Goal: Information Seeking & Learning: Check status

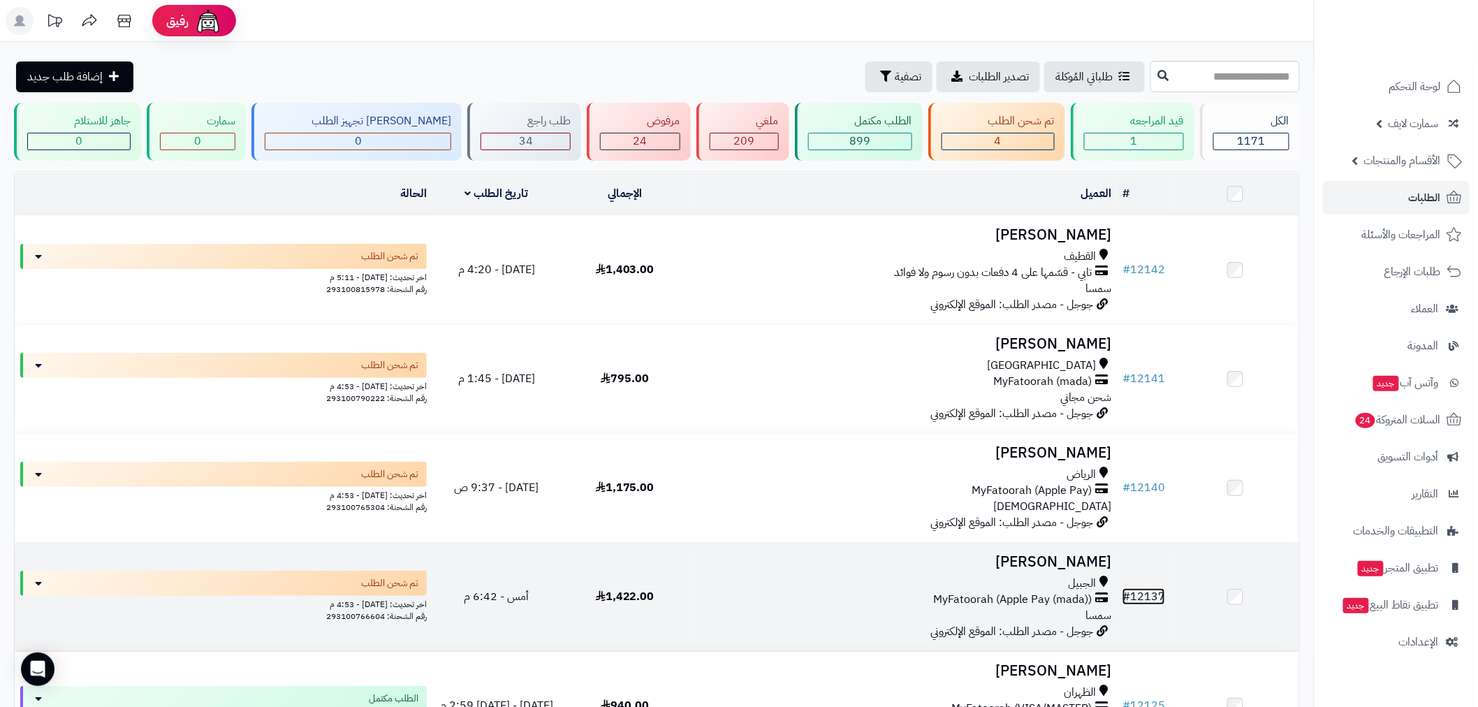
click at [1143, 596] on link "# 12137" at bounding box center [1143, 596] width 43 height 17
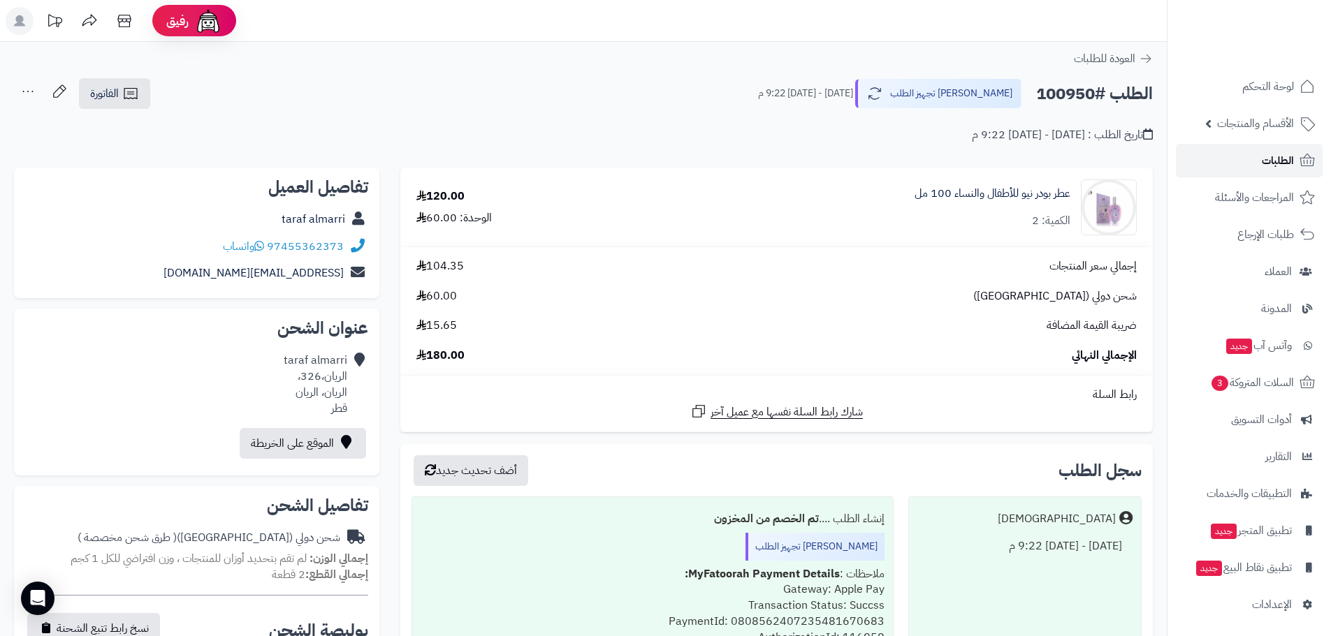
click at [1254, 156] on link "الطلبات" at bounding box center [1249, 161] width 147 height 34
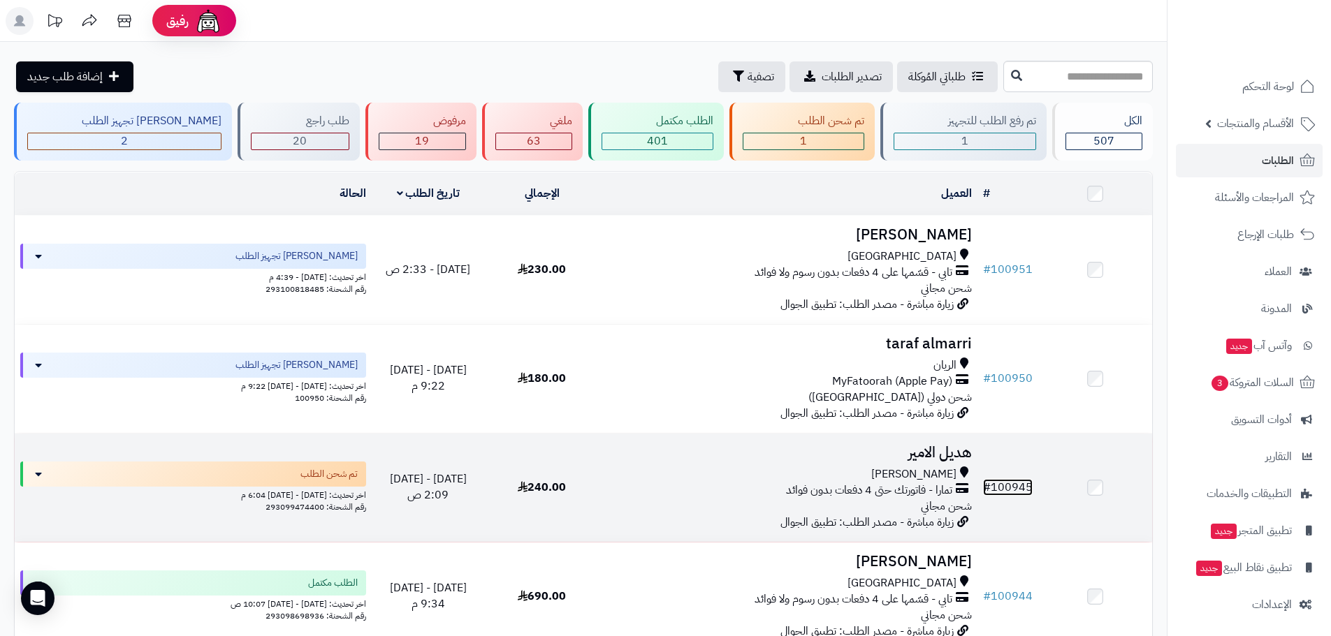
click at [1011, 481] on link "# 100945" at bounding box center [1008, 487] width 50 height 17
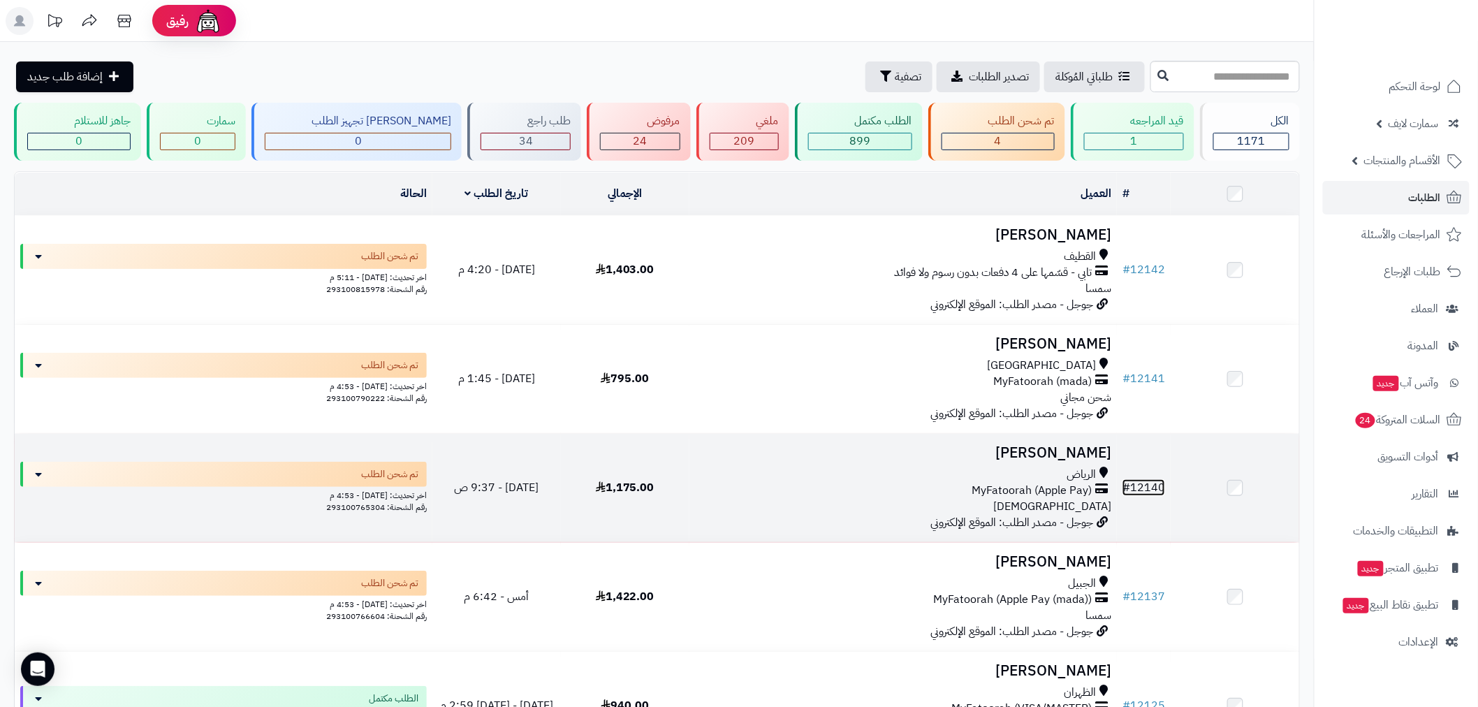
click at [1148, 489] on link "# 12140" at bounding box center [1143, 487] width 43 height 17
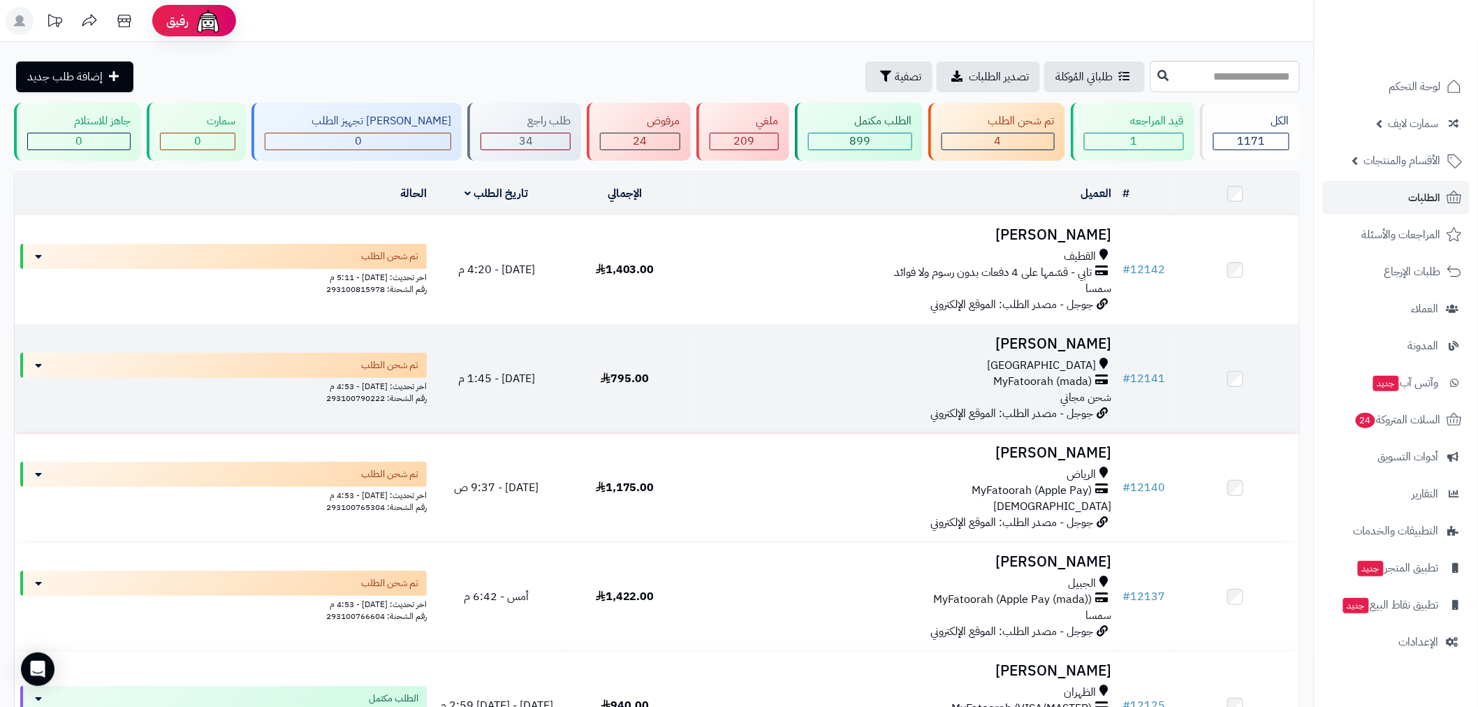
click at [1150, 365] on td "# 12141" at bounding box center [1144, 379] width 54 height 108
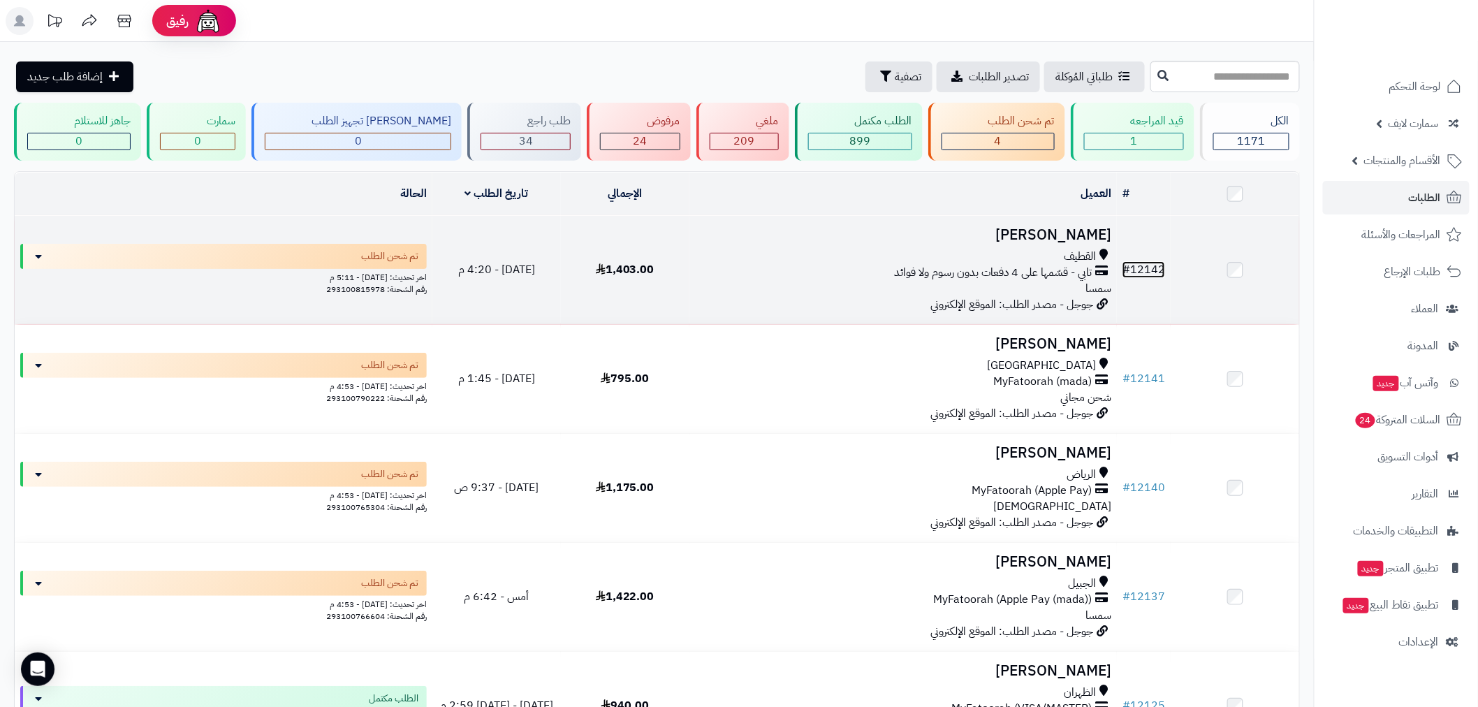
click at [1146, 266] on link "# 12142" at bounding box center [1143, 269] width 43 height 17
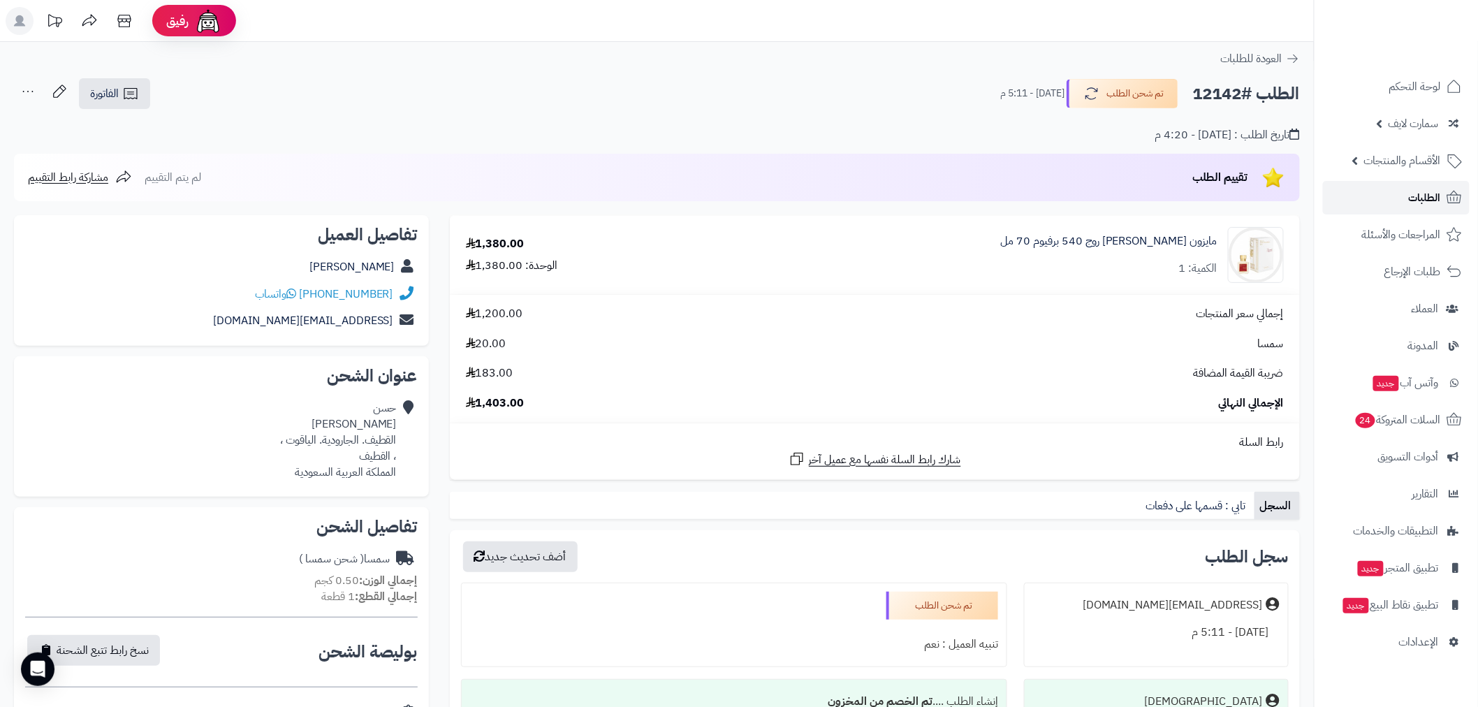
click at [1416, 198] on span "الطلبات" at bounding box center [1425, 198] width 32 height 20
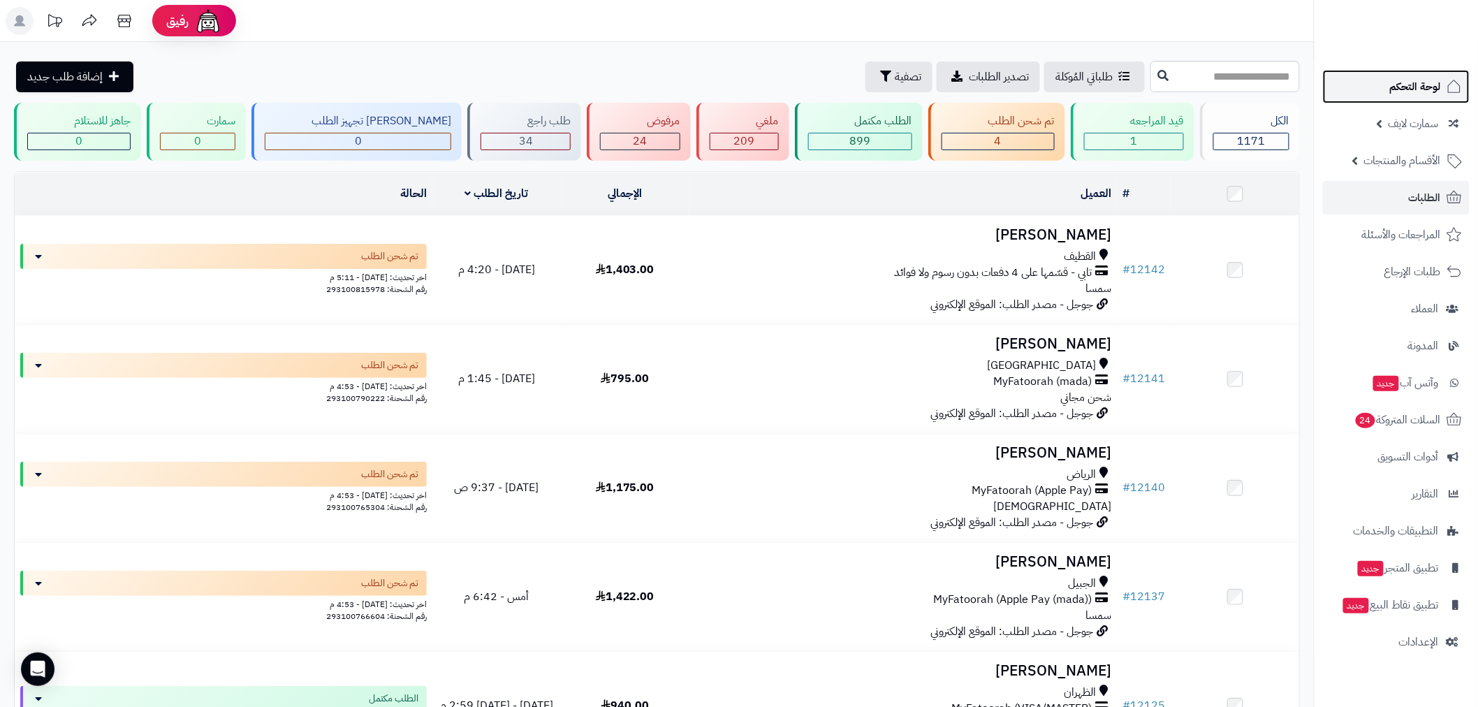
click at [1411, 101] on link "لوحة التحكم" at bounding box center [1396, 87] width 147 height 34
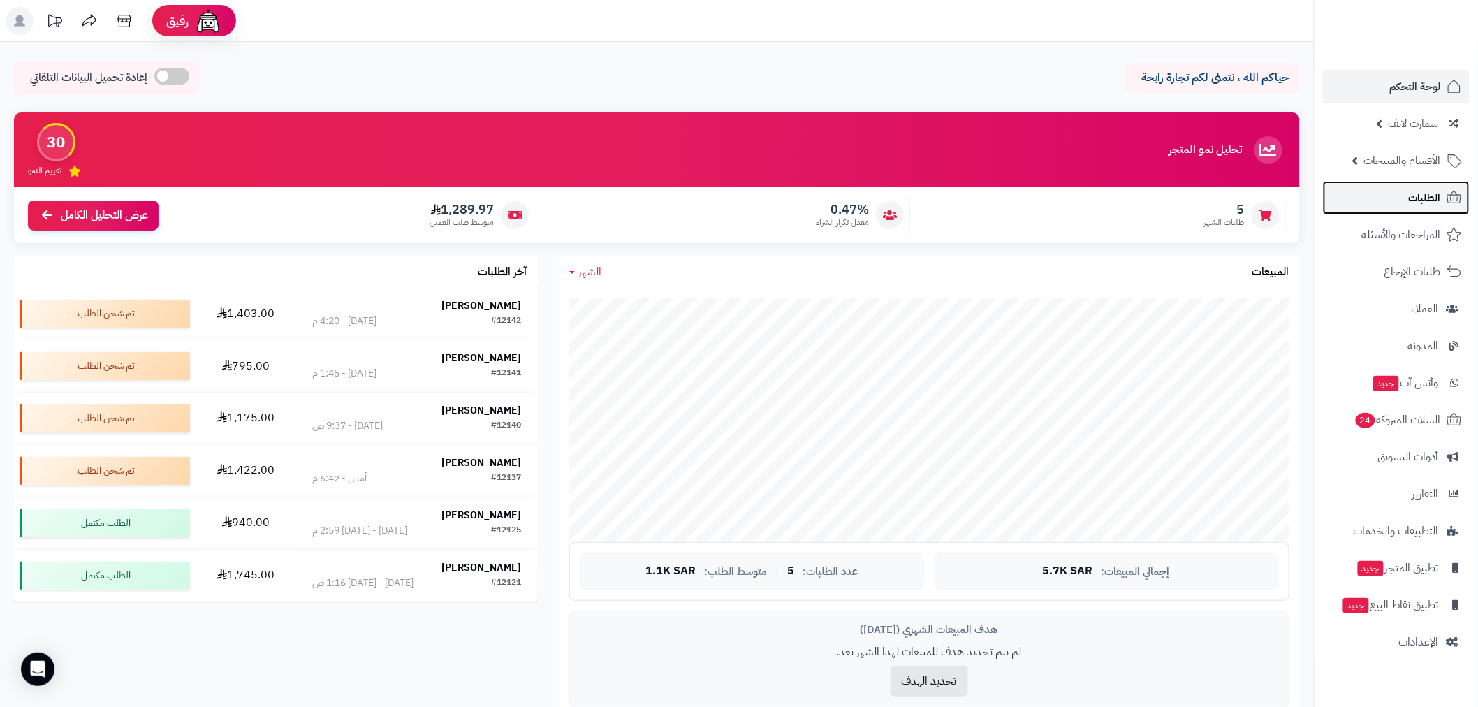
click at [1430, 204] on span "الطلبات" at bounding box center [1425, 198] width 32 height 20
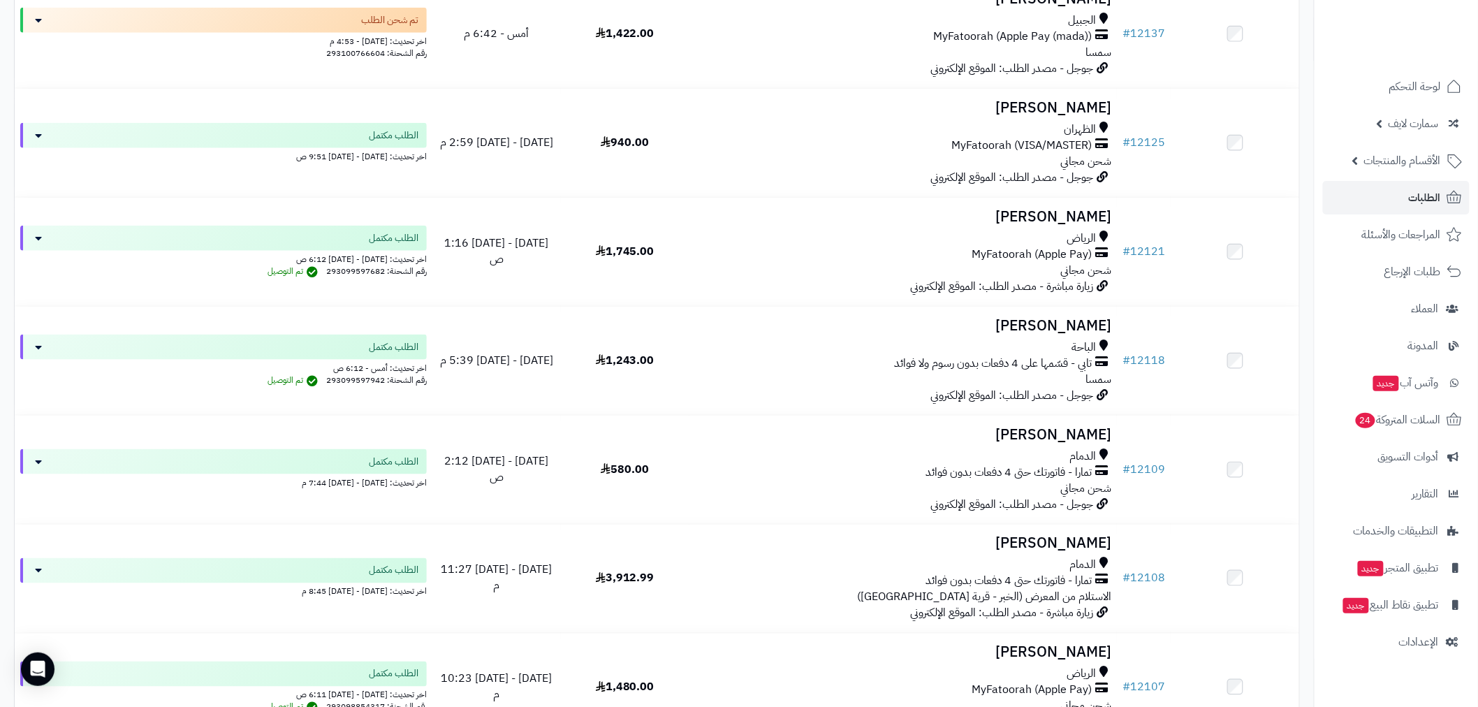
scroll to position [724, 0]
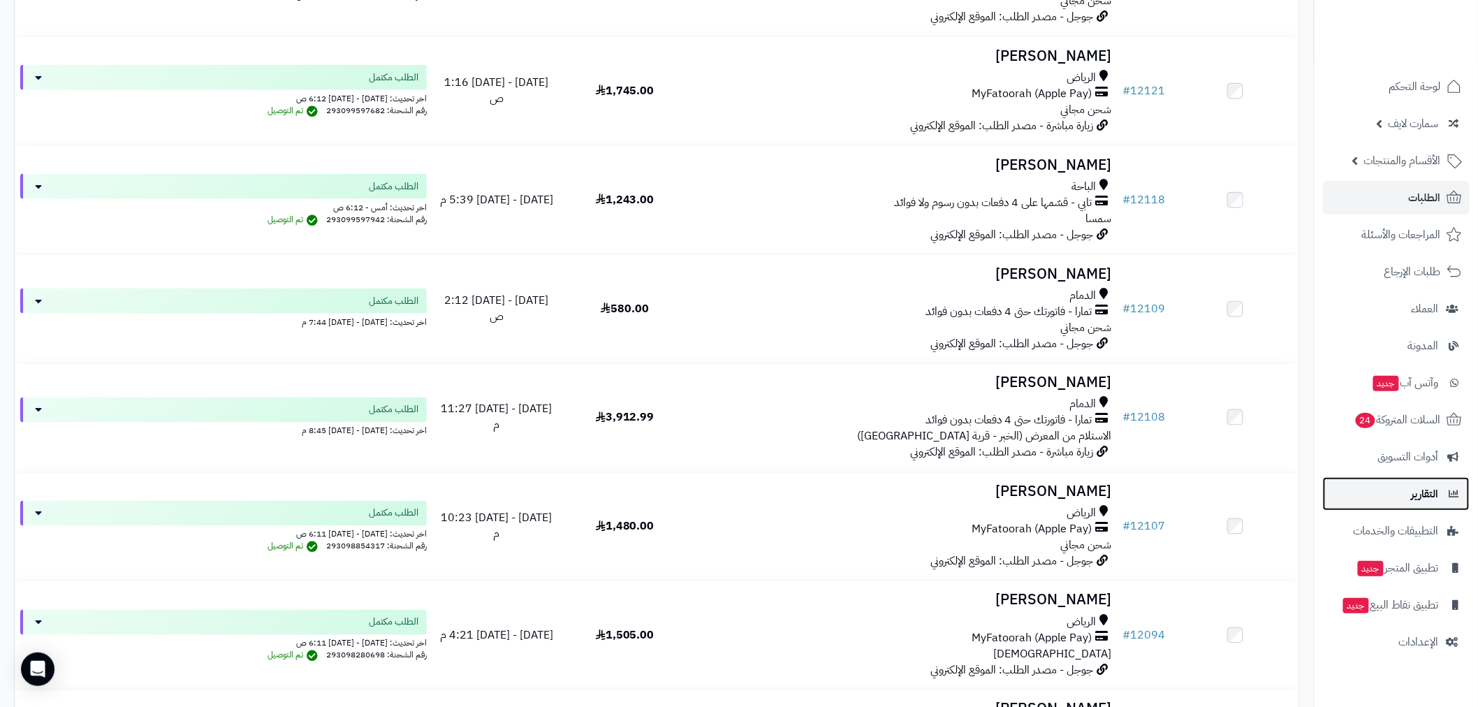
click at [1413, 499] on span "التقارير" at bounding box center [1425, 494] width 27 height 20
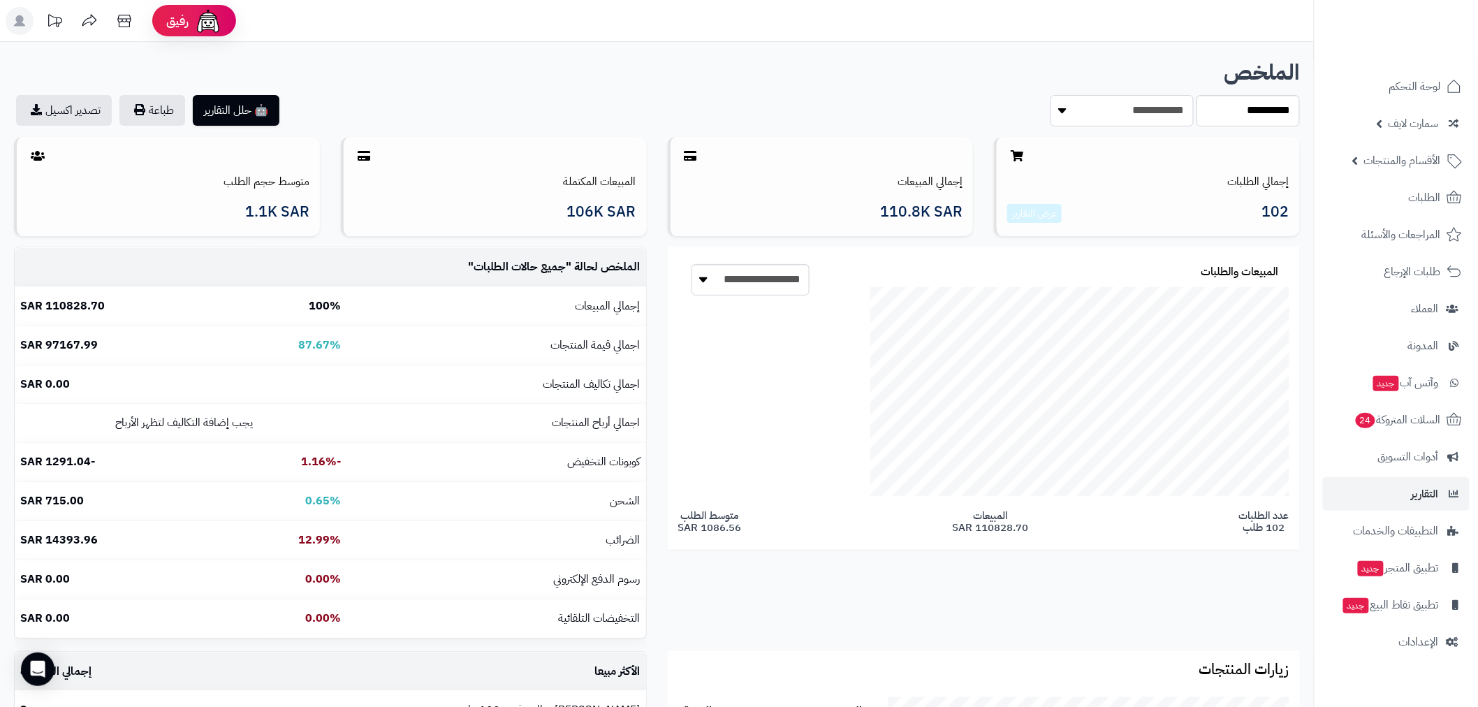
click at [1162, 110] on select "**********" at bounding box center [1121, 110] width 143 height 31
click at [617, 85] on div "**********" at bounding box center [657, 94] width 1286 height 66
click at [249, 110] on button "🤖 حلل التقارير" at bounding box center [236, 109] width 87 height 31
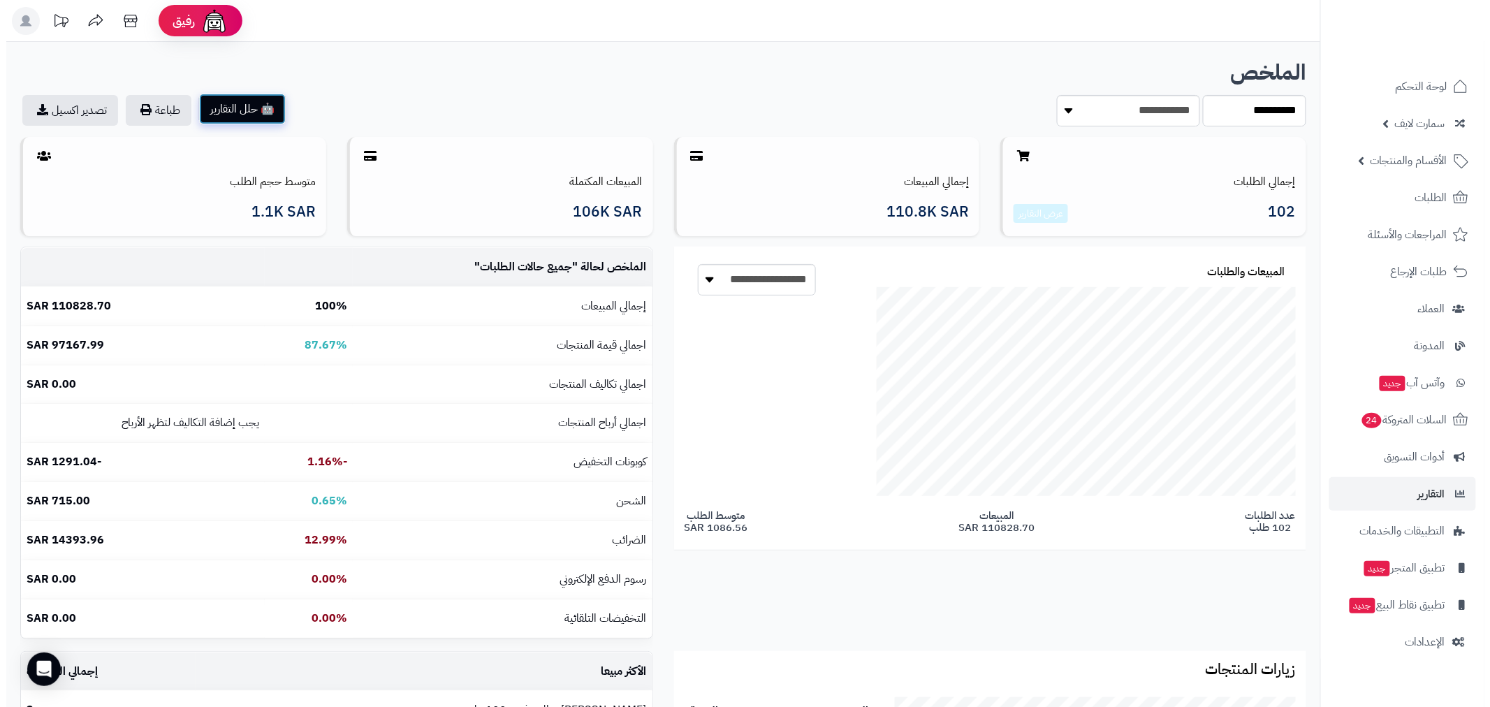
scroll to position [434, 865]
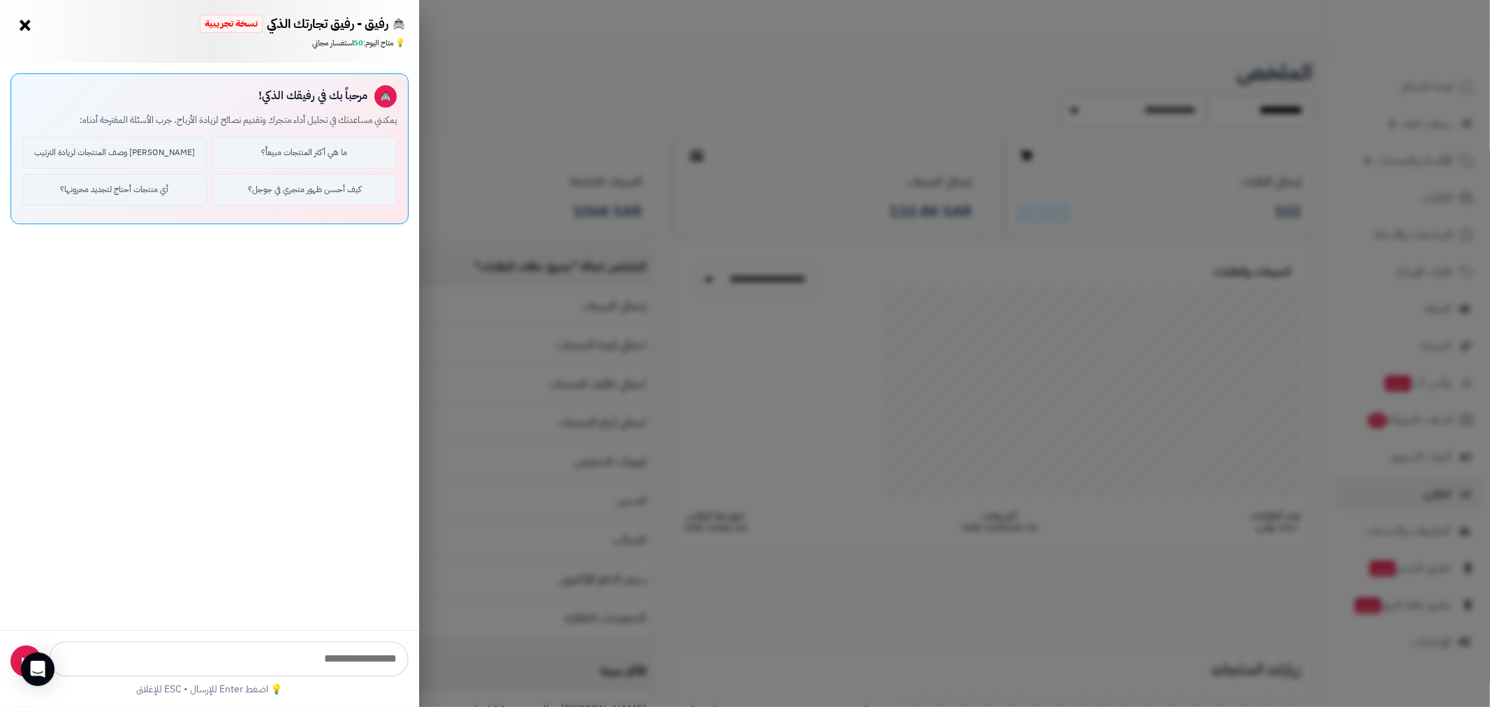
type input "**********"
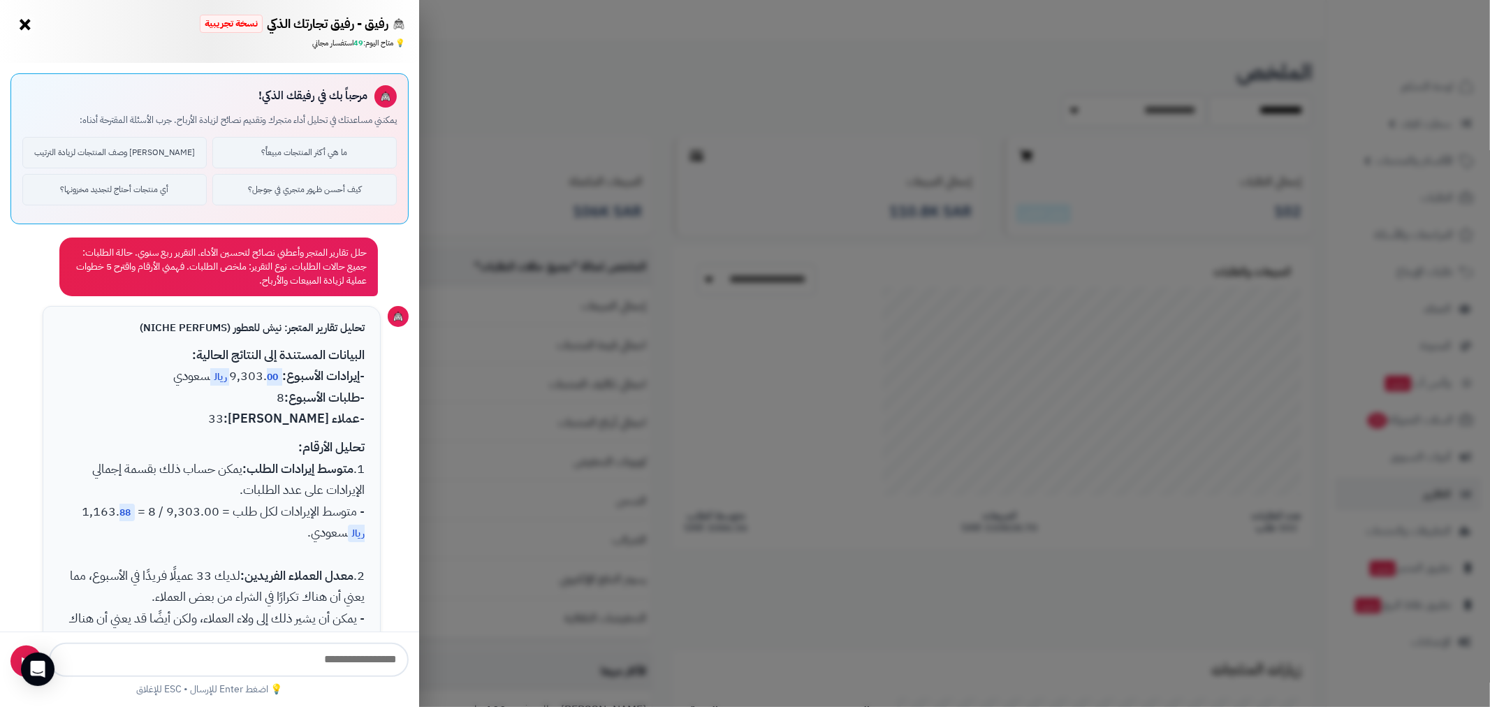
click at [29, 29] on button "×" at bounding box center [25, 24] width 22 height 22
